Goal: Transaction & Acquisition: Book appointment/travel/reservation

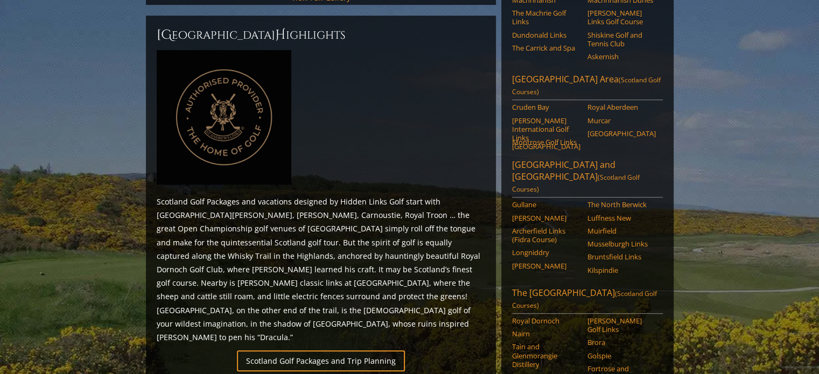
scroll to position [497, 0]
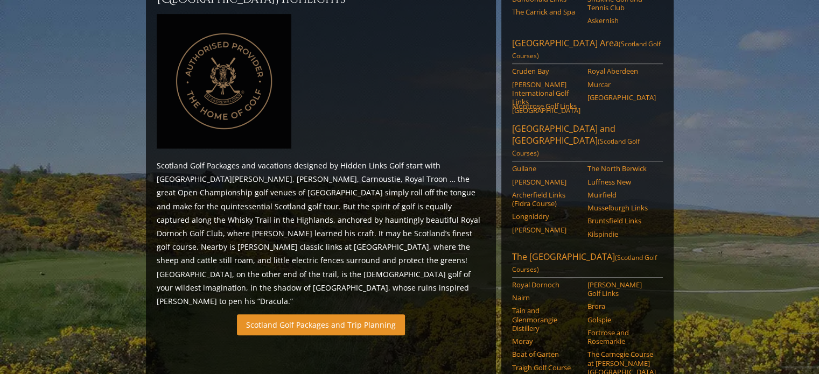
click at [318, 315] on link "Scotland Golf Packages and Trip Planning" at bounding box center [321, 325] width 168 height 21
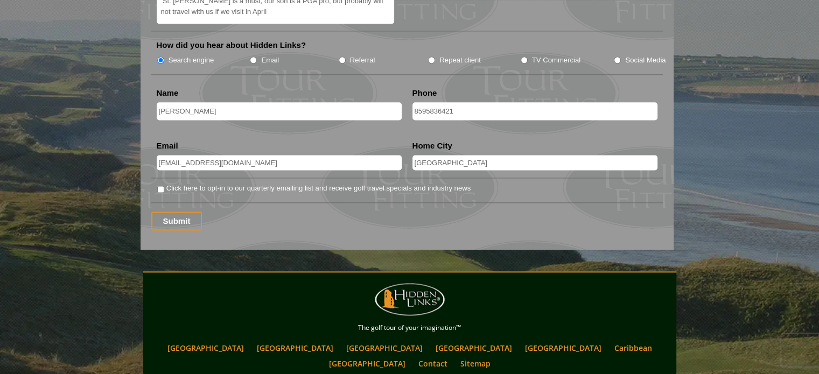
scroll to position [1432, 0]
